Goal: Information Seeking & Learning: Find specific fact

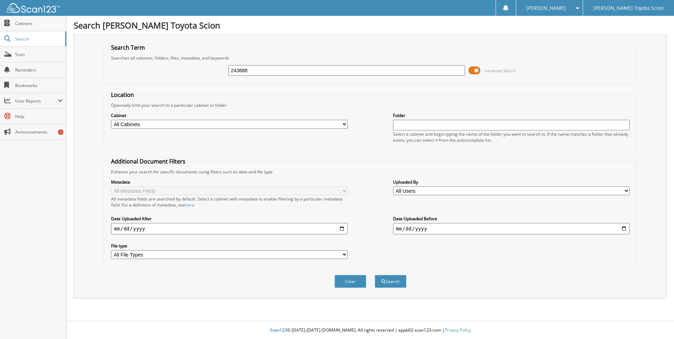
type input "243688"
click at [375, 275] on button "Search" at bounding box center [391, 281] width 32 height 13
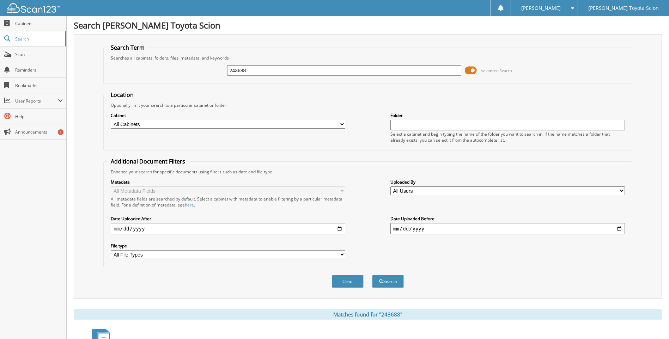
drag, startPoint x: 276, startPoint y: 67, endPoint x: 218, endPoint y: 67, distance: 58.2
click at [219, 67] on div "243688 Advanced Search" at bounding box center [367, 70] width 521 height 19
type input "243688"
click at [372, 275] on button "Search" at bounding box center [388, 281] width 32 height 13
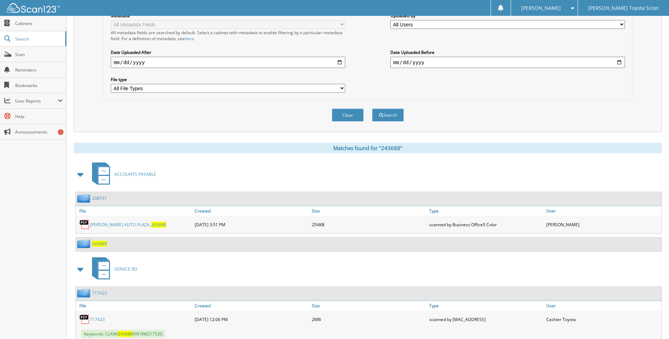
scroll to position [189, 0]
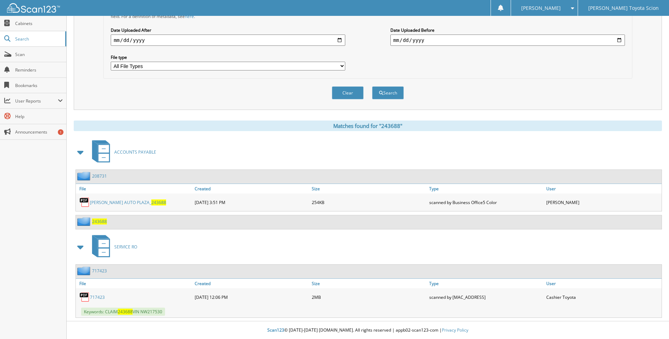
click at [98, 221] on span "243688" at bounding box center [99, 222] width 15 height 6
